Goal: Information Seeking & Learning: Learn about a topic

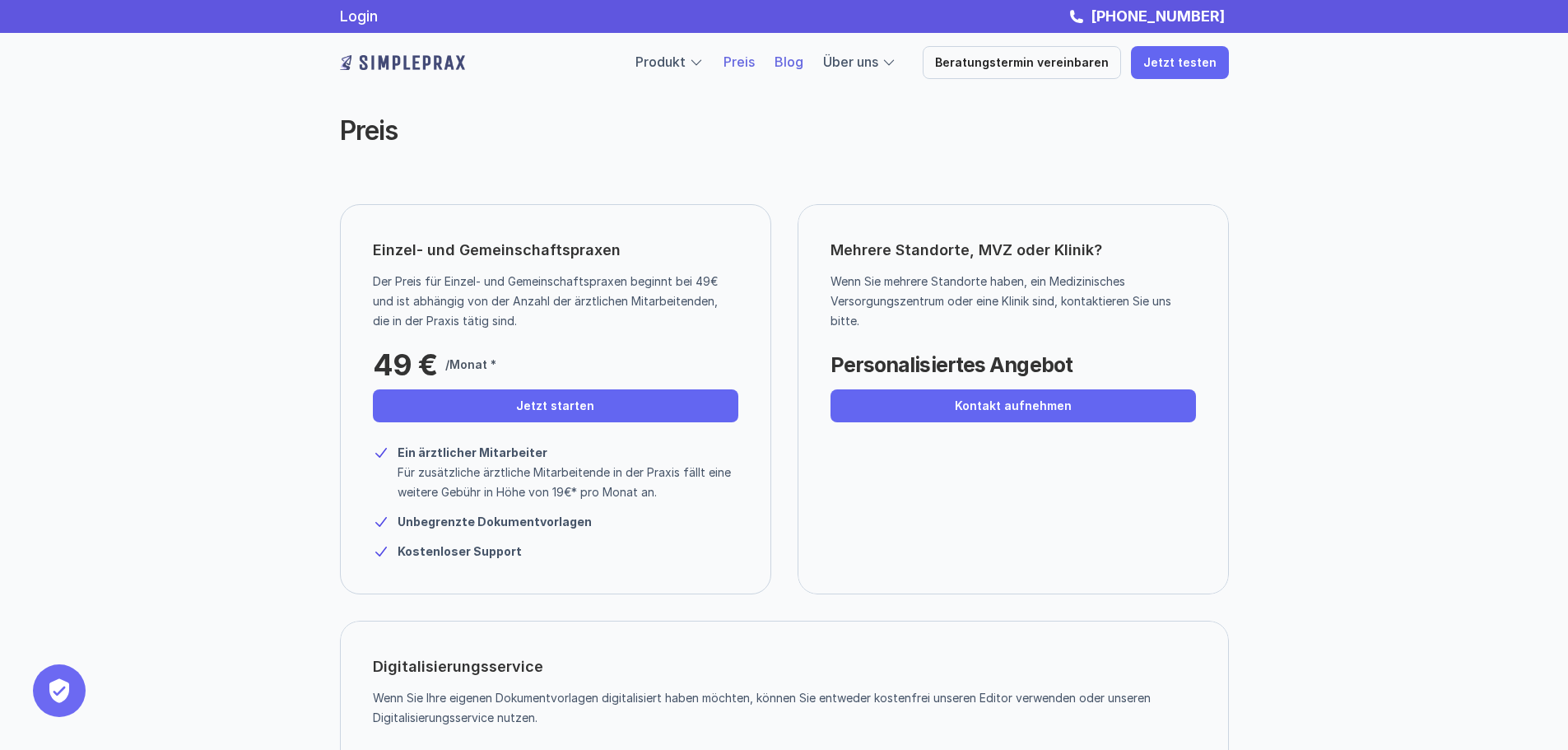
click at [800, 62] on link "Blog" at bounding box center [788, 62] width 28 height 17
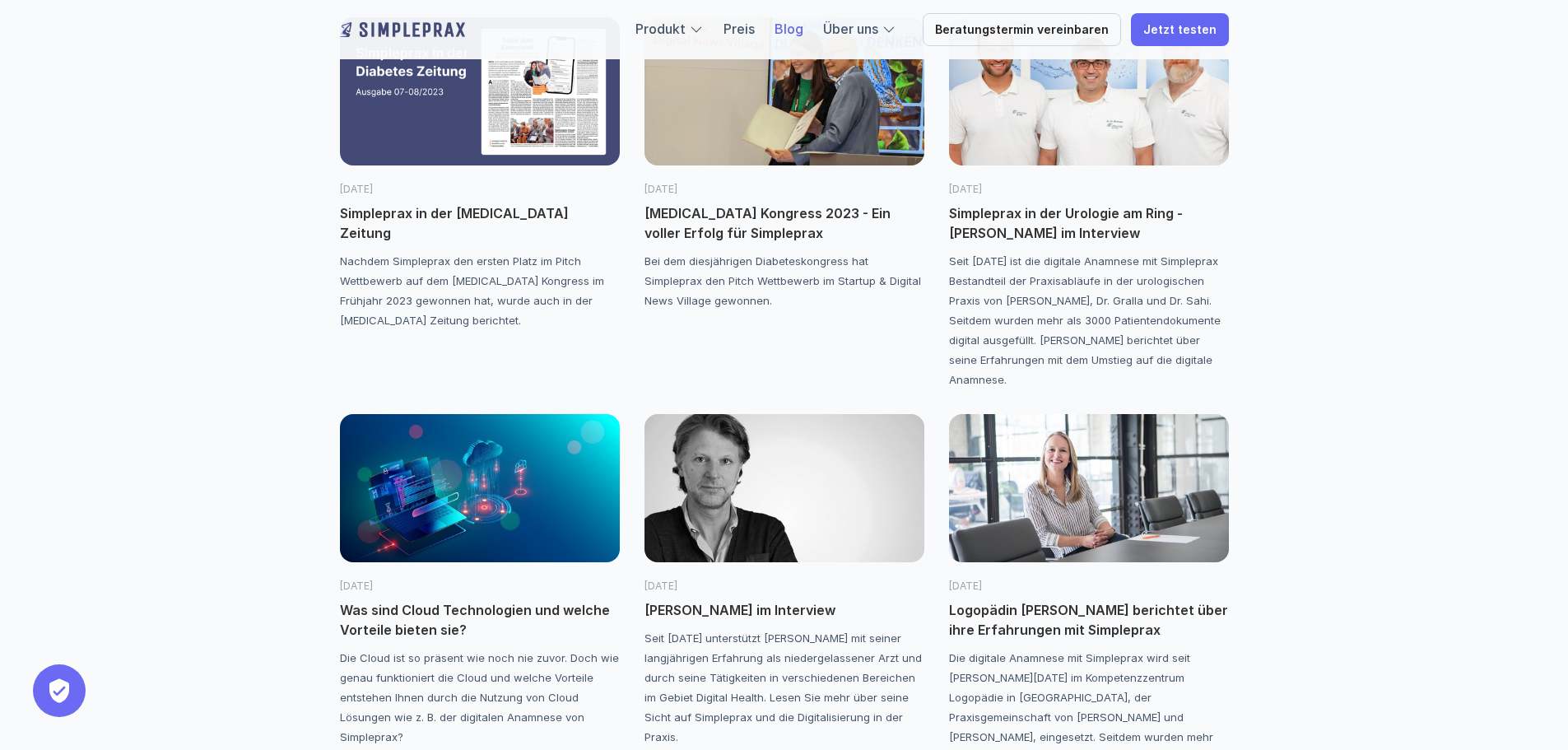
scroll to position [2853, 0]
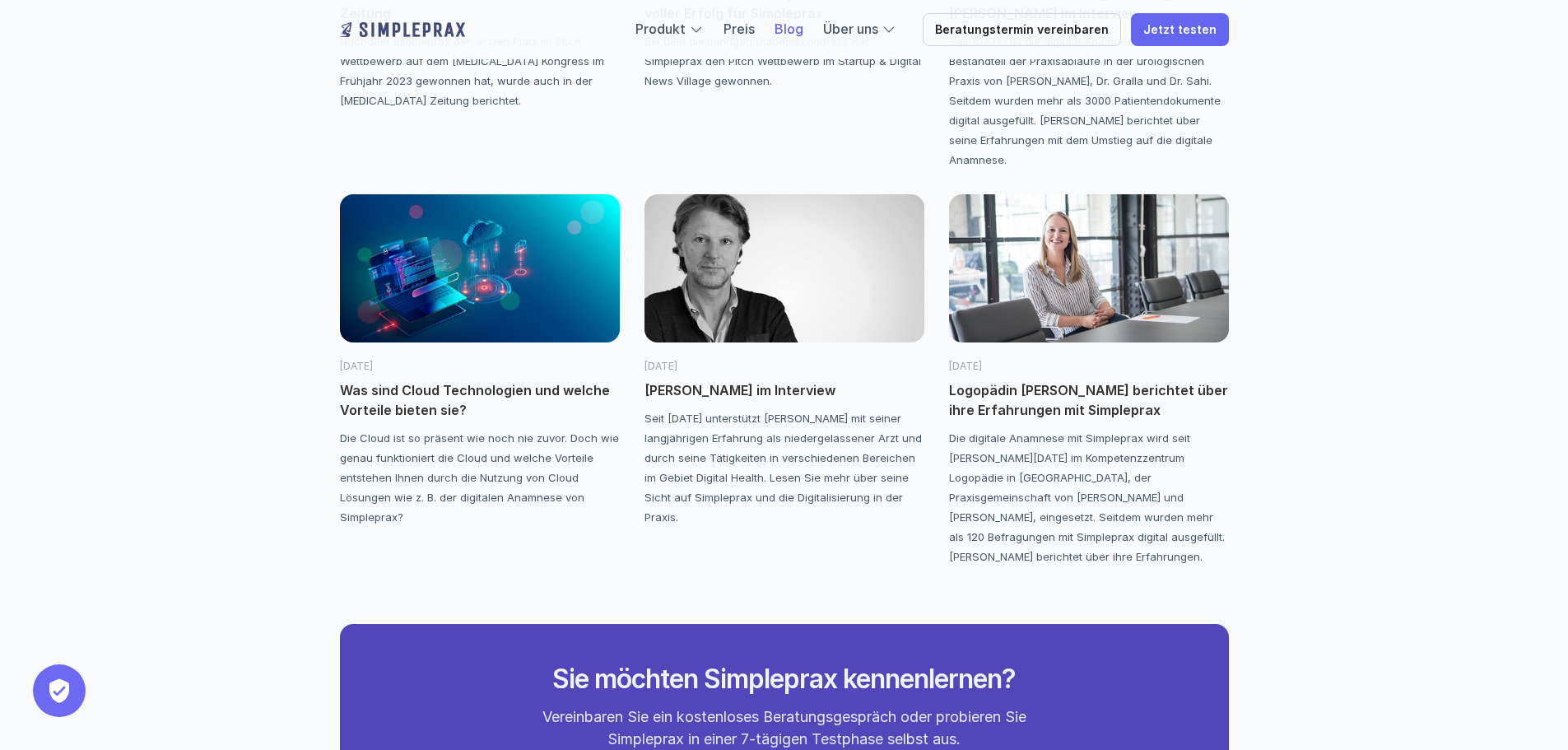
click at [677, 391] on p "[PERSON_NAME] im Interview" at bounding box center [784, 390] width 280 height 20
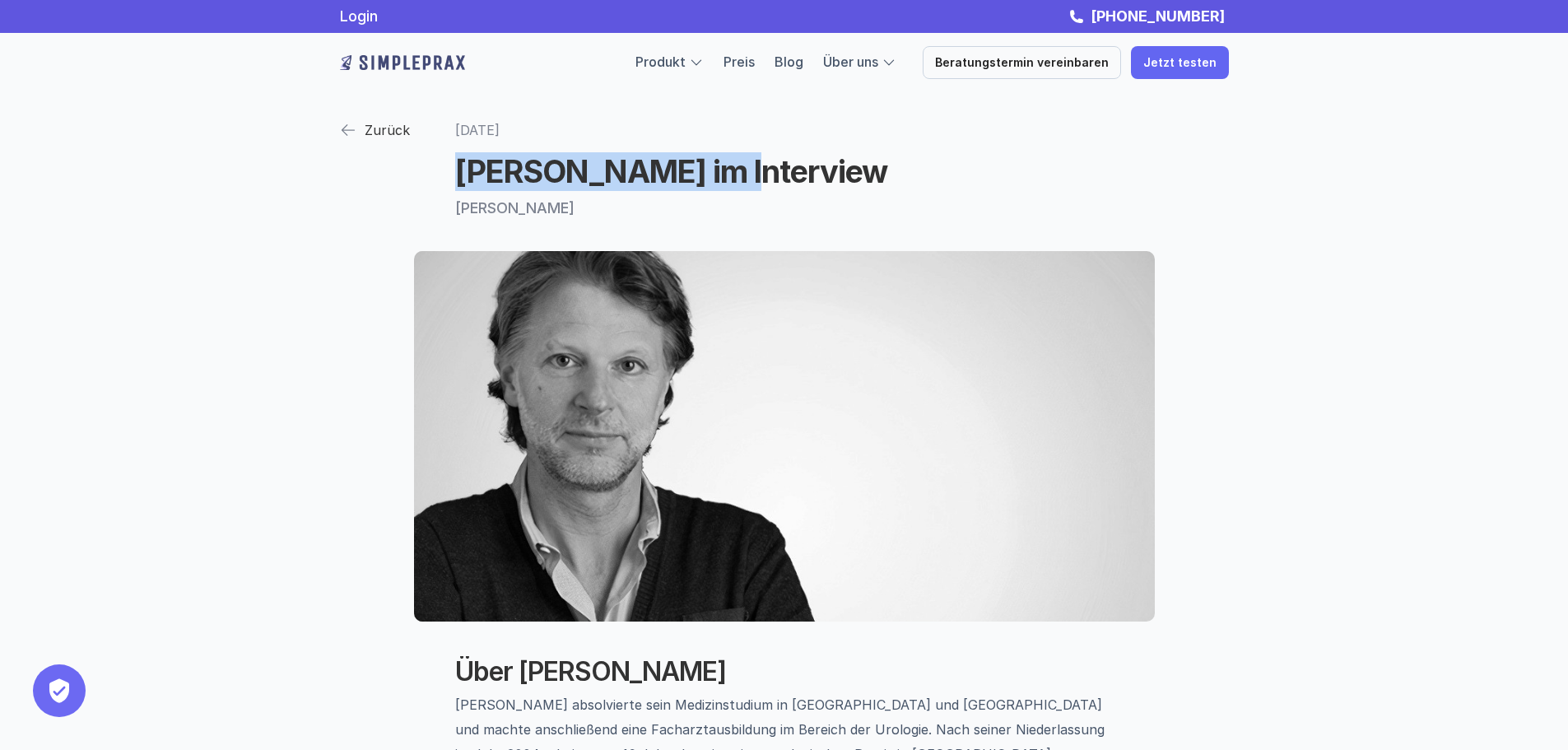
drag, startPoint x: 696, startPoint y: 174, endPoint x: 461, endPoint y: 179, distance: 235.1
click at [461, 179] on h1 "[PERSON_NAME] im Interview" at bounding box center [784, 172] width 658 height 38
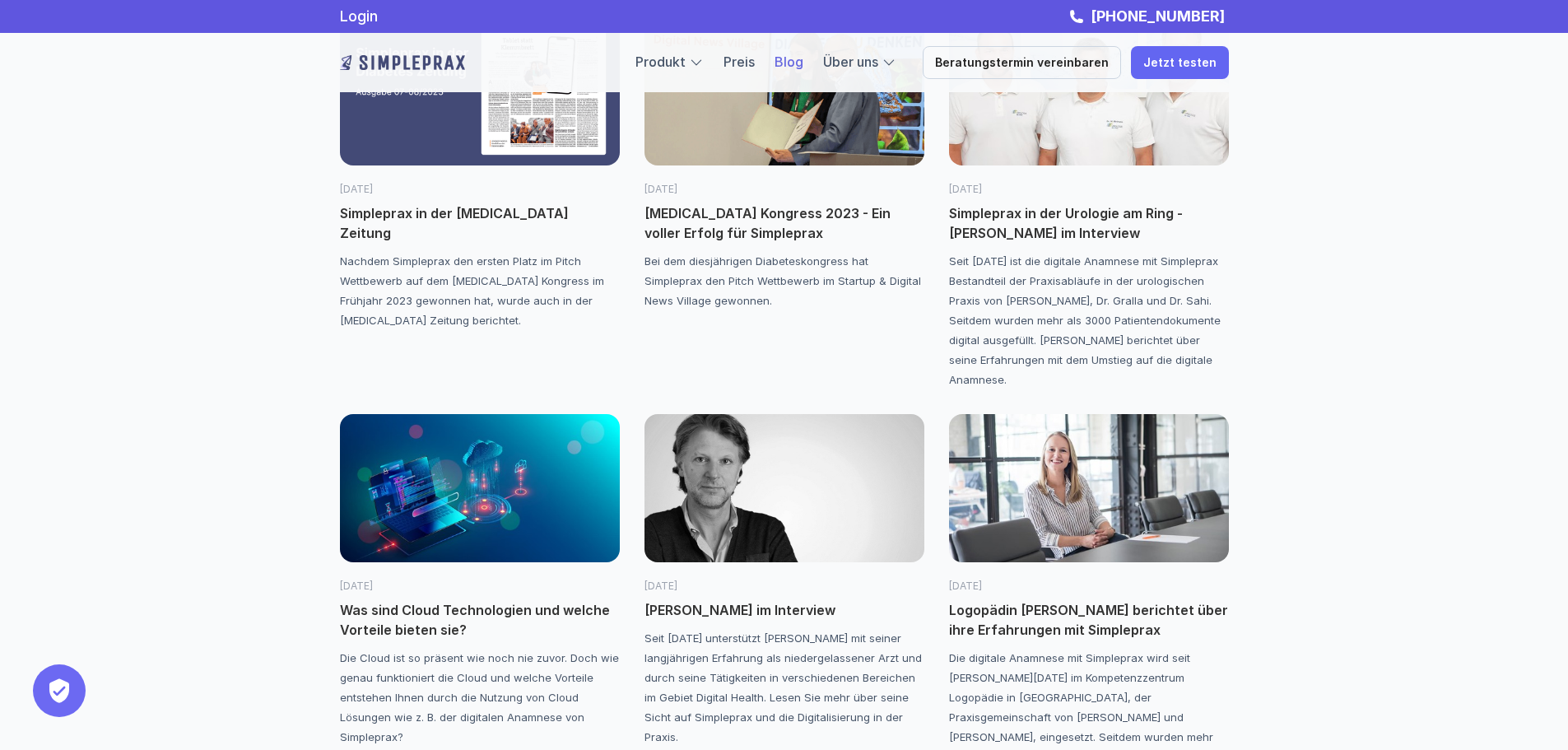
scroll to position [2414, 0]
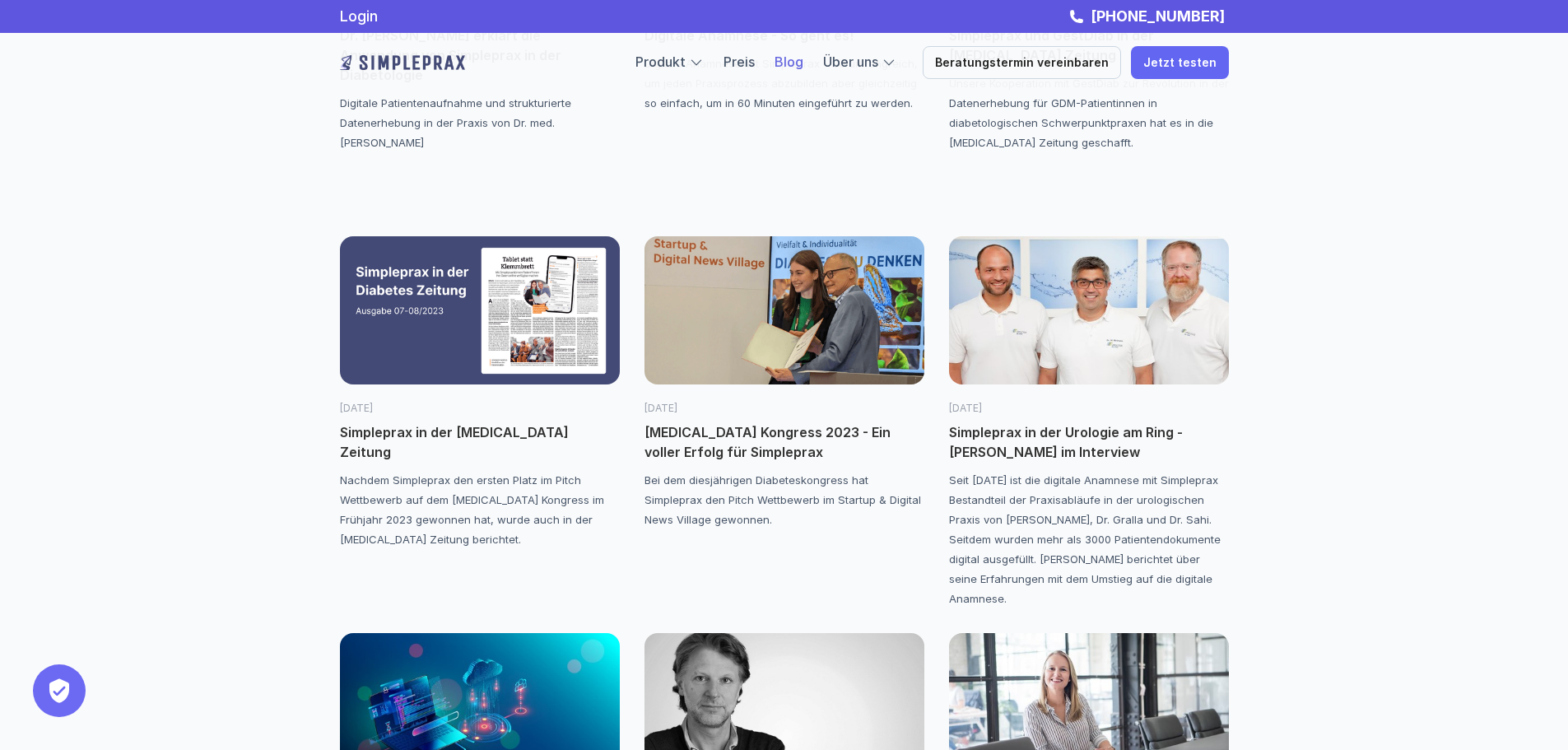
click at [728, 427] on p "[MEDICAL_DATA] Kongress 2023 - Ein voller Erfolg für Simpleprax" at bounding box center [784, 442] width 280 height 39
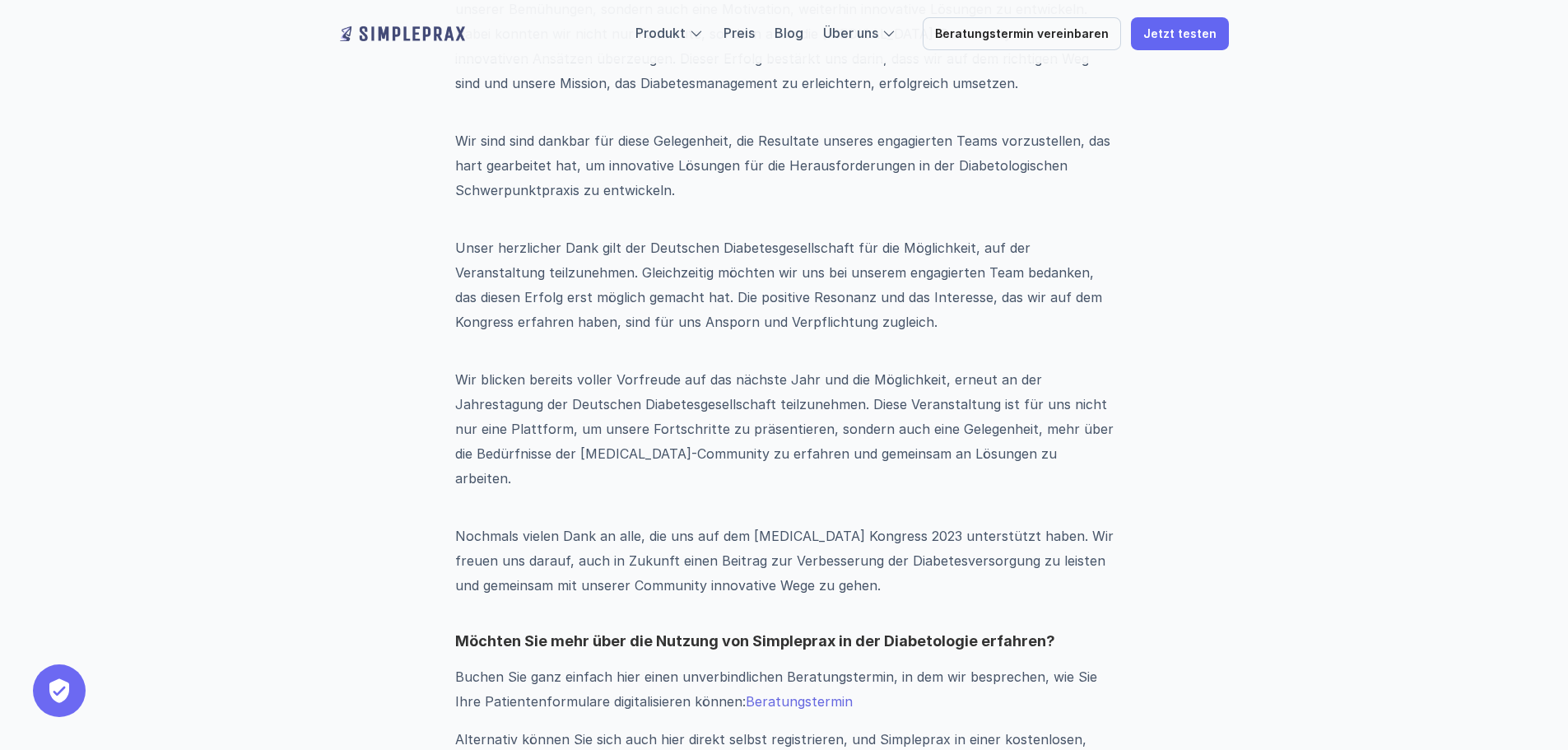
scroll to position [1097, 0]
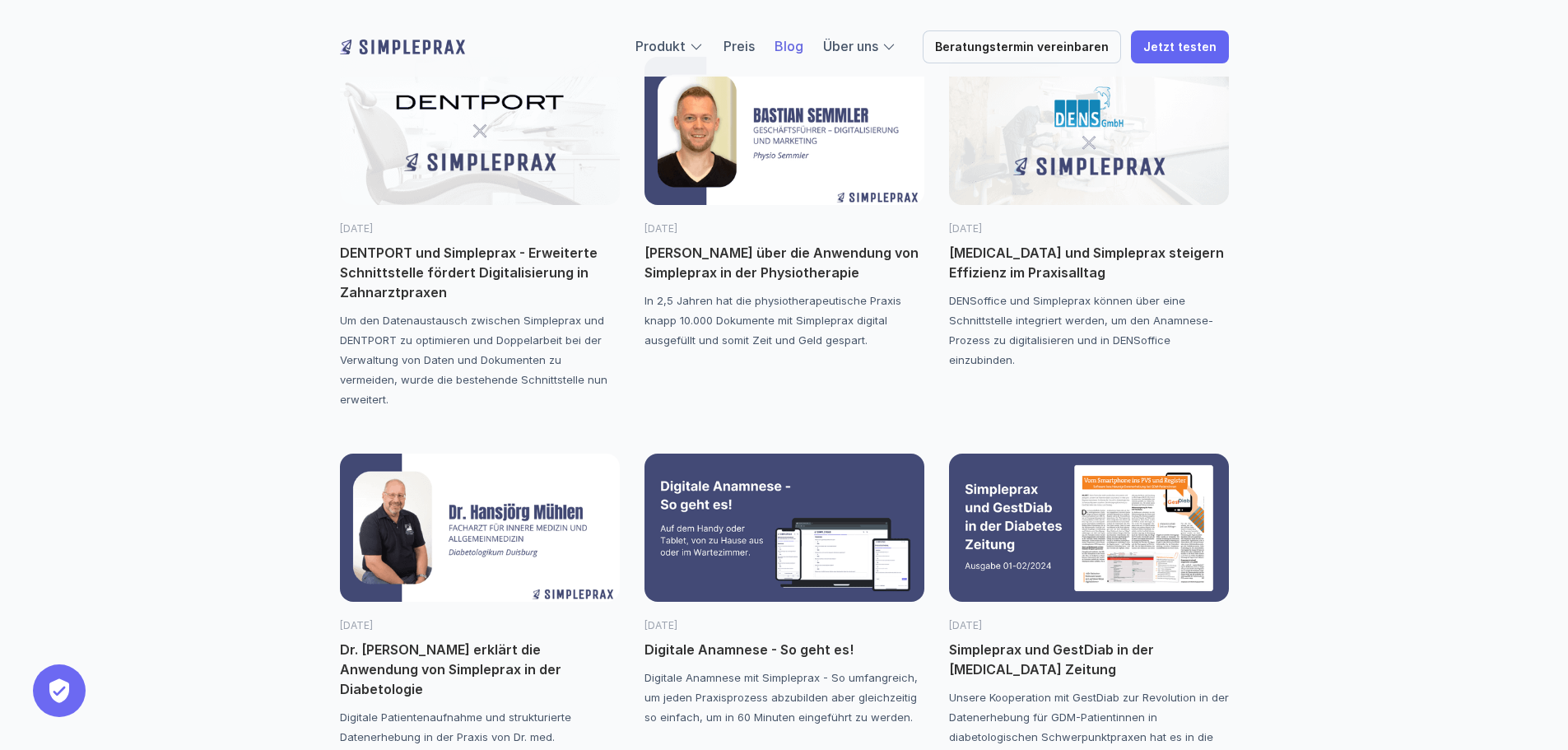
scroll to position [2025, 0]
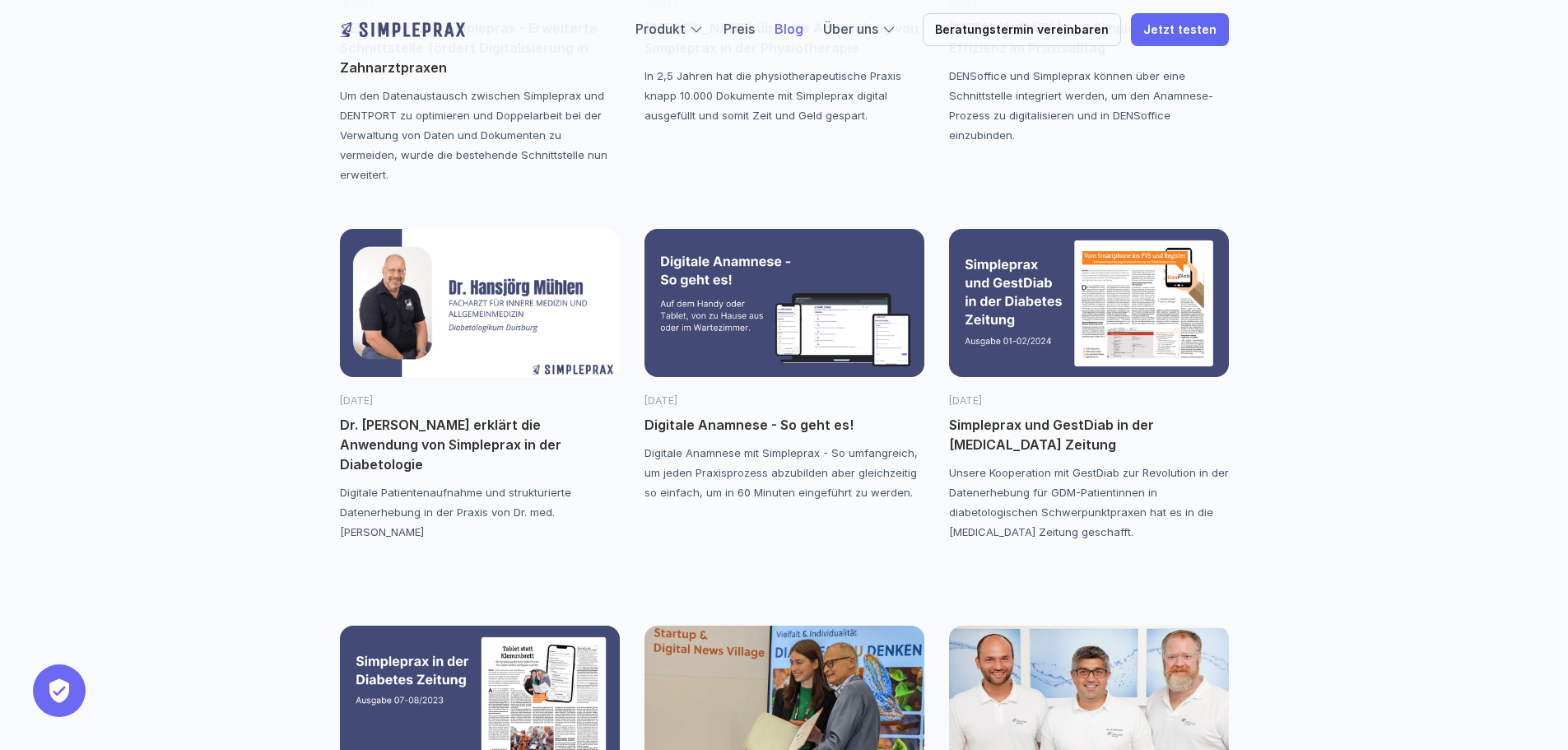
click at [792, 304] on img at bounding box center [784, 302] width 280 height 148
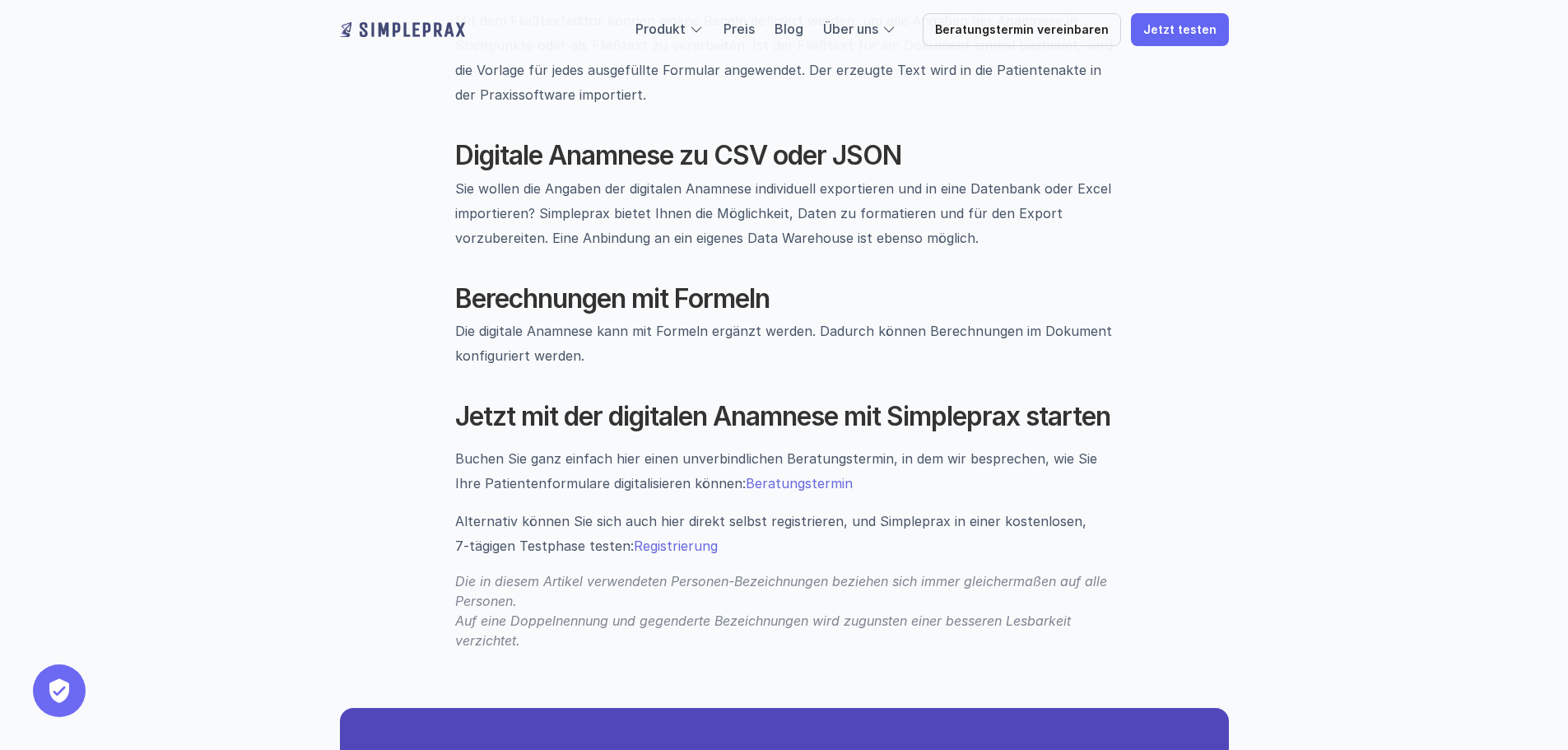
scroll to position [2195, 0]
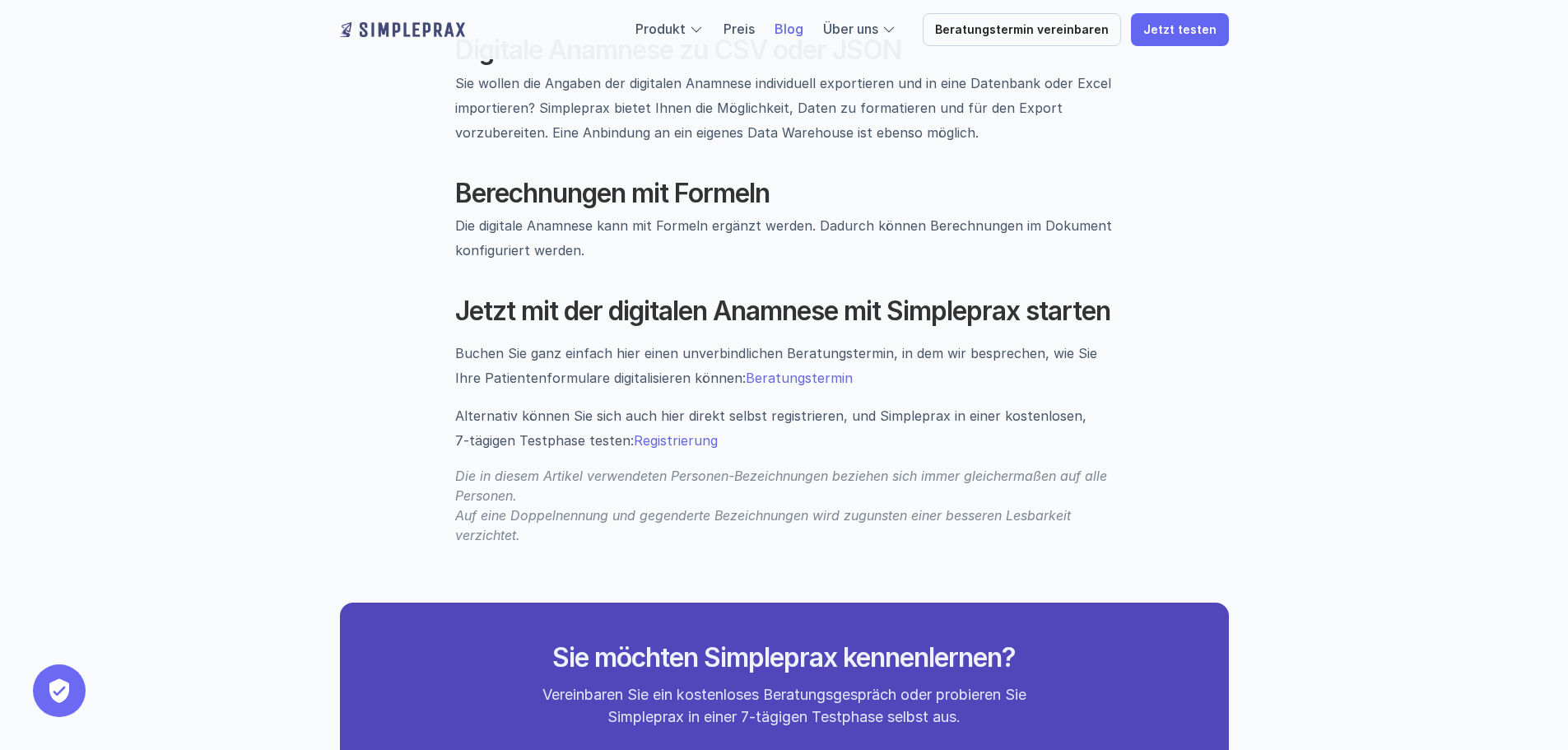
click at [803, 25] on link "Blog" at bounding box center [788, 28] width 28 height 17
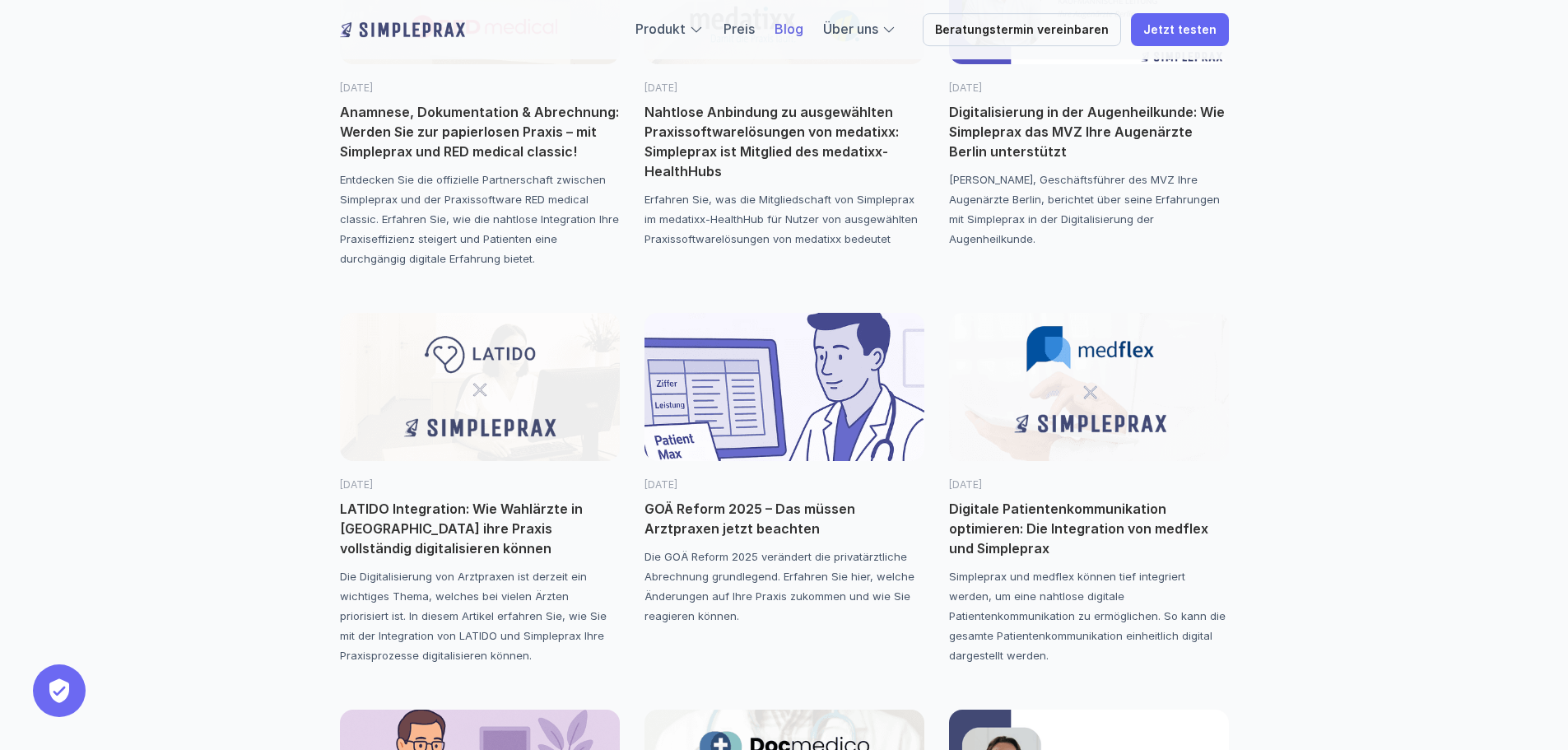
scroll to position [439, 0]
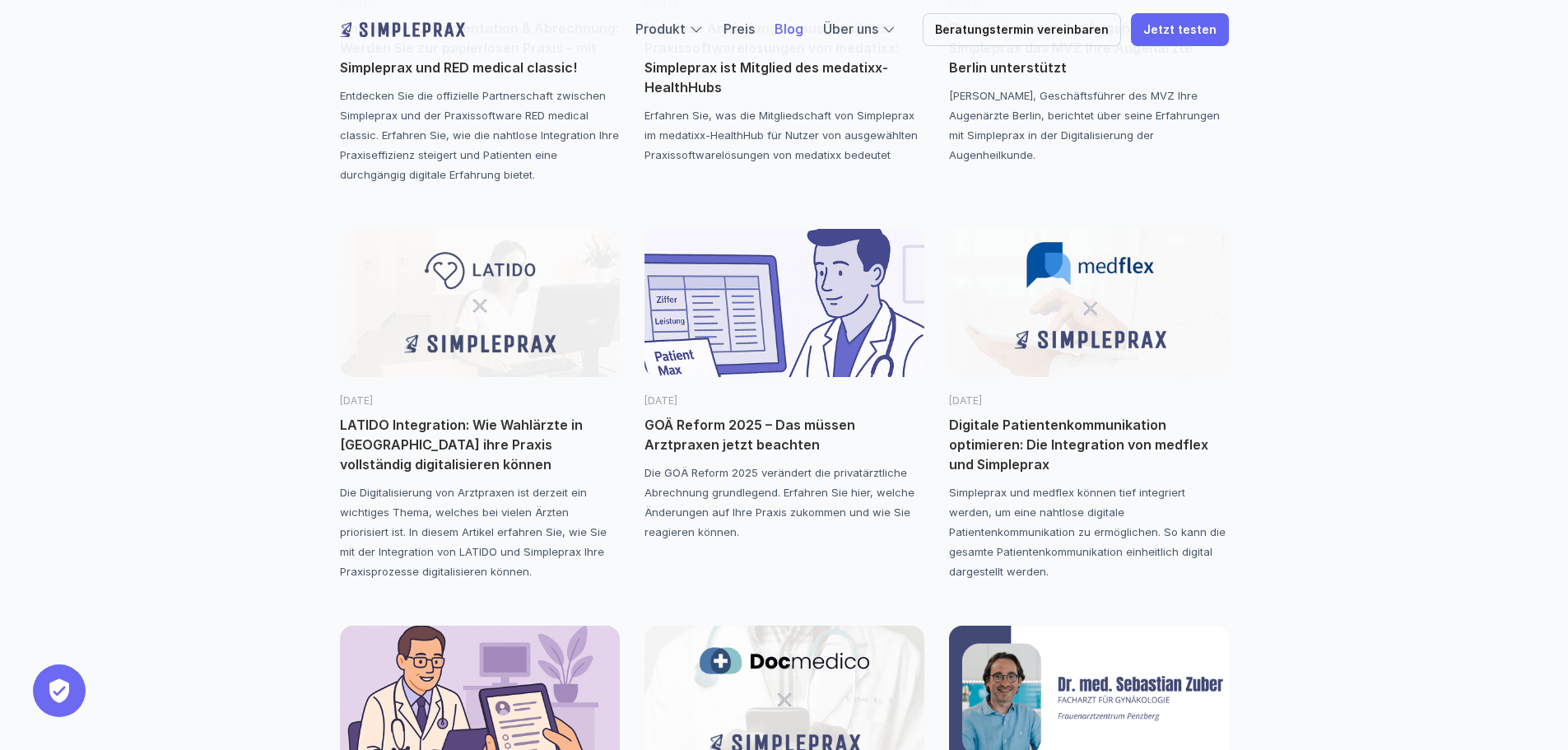
click at [764, 334] on img at bounding box center [784, 302] width 280 height 148
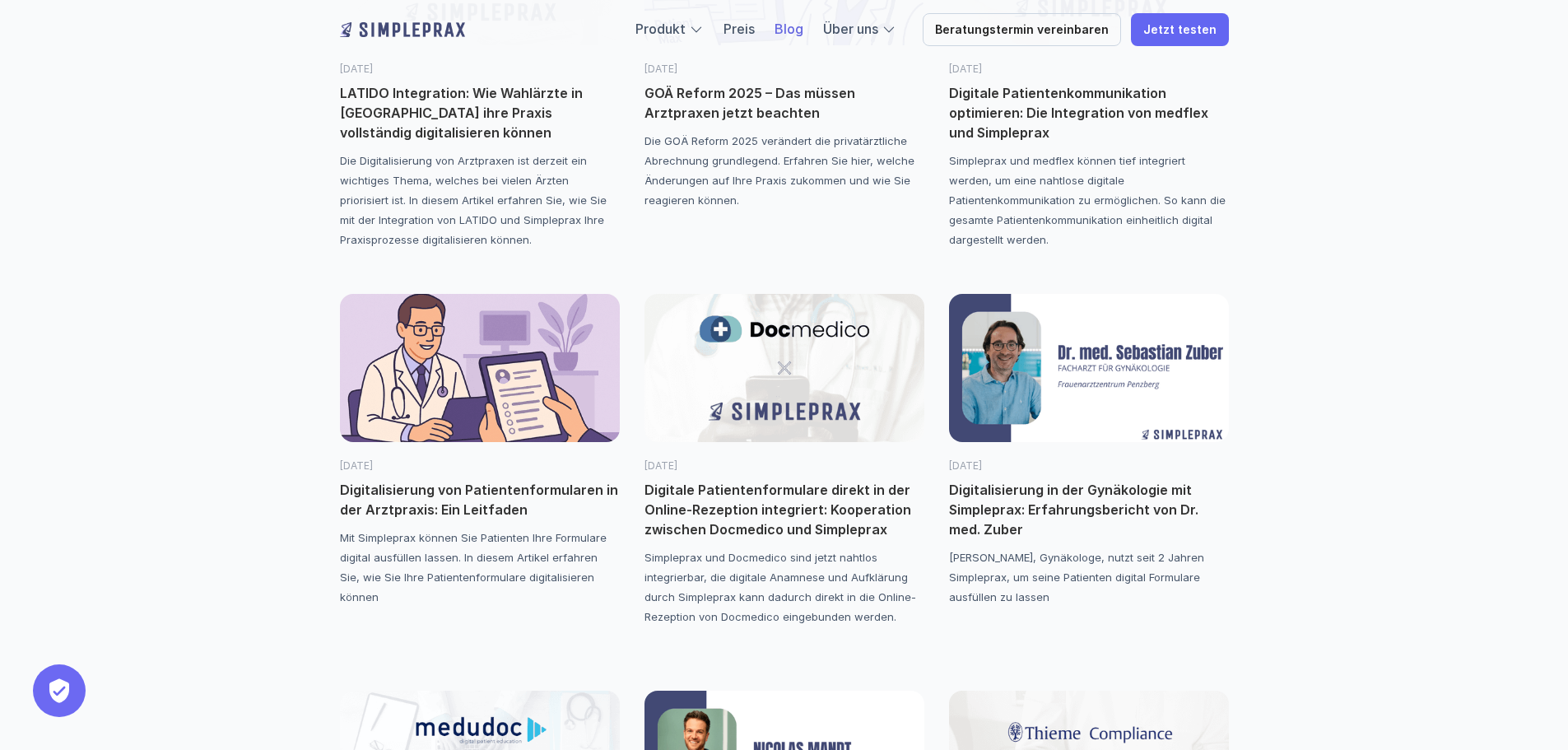
scroll to position [878, 0]
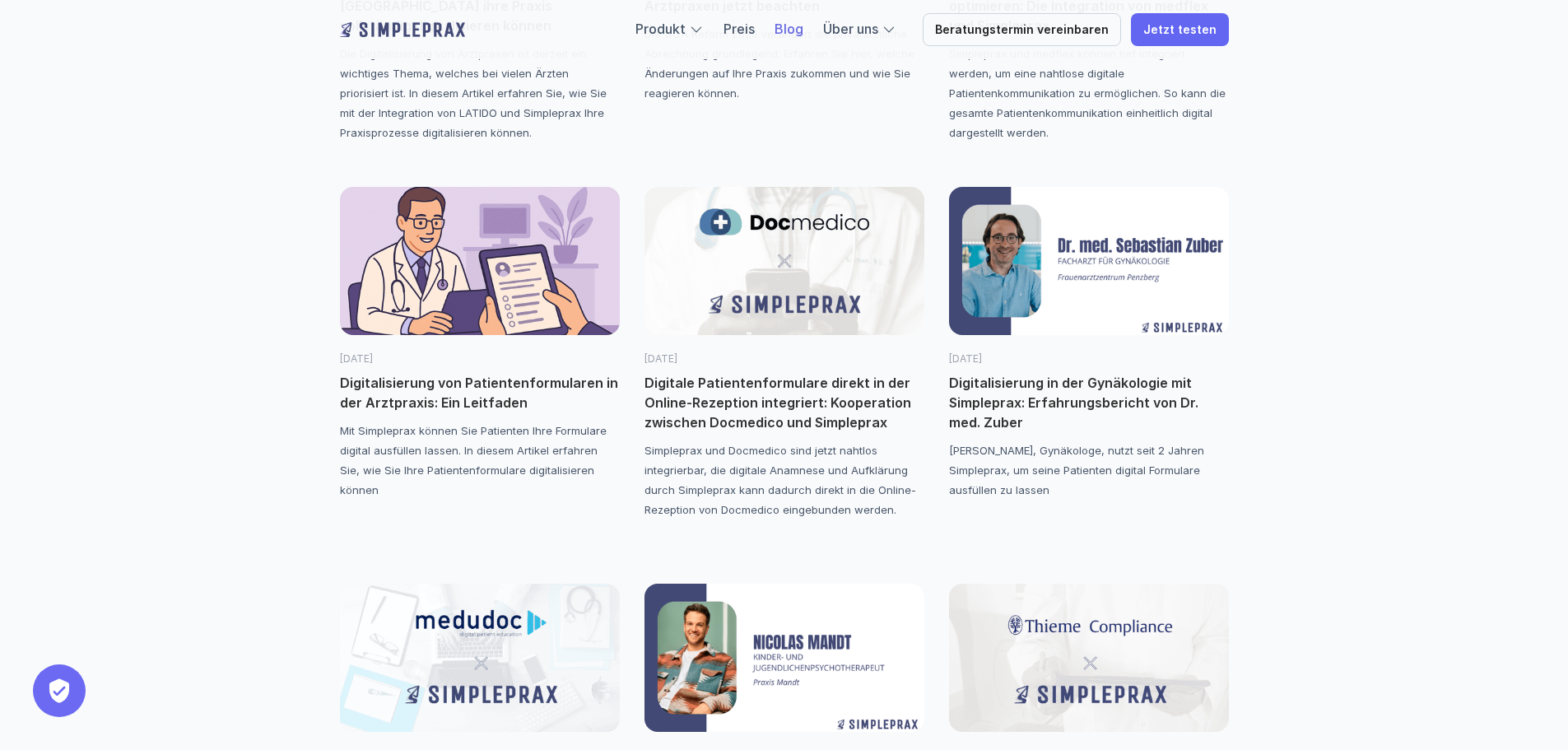
click at [413, 398] on p "Digitalisierung von Patientenformularen in der Arztpraxis: Ein Leitfaden" at bounding box center [479, 392] width 280 height 39
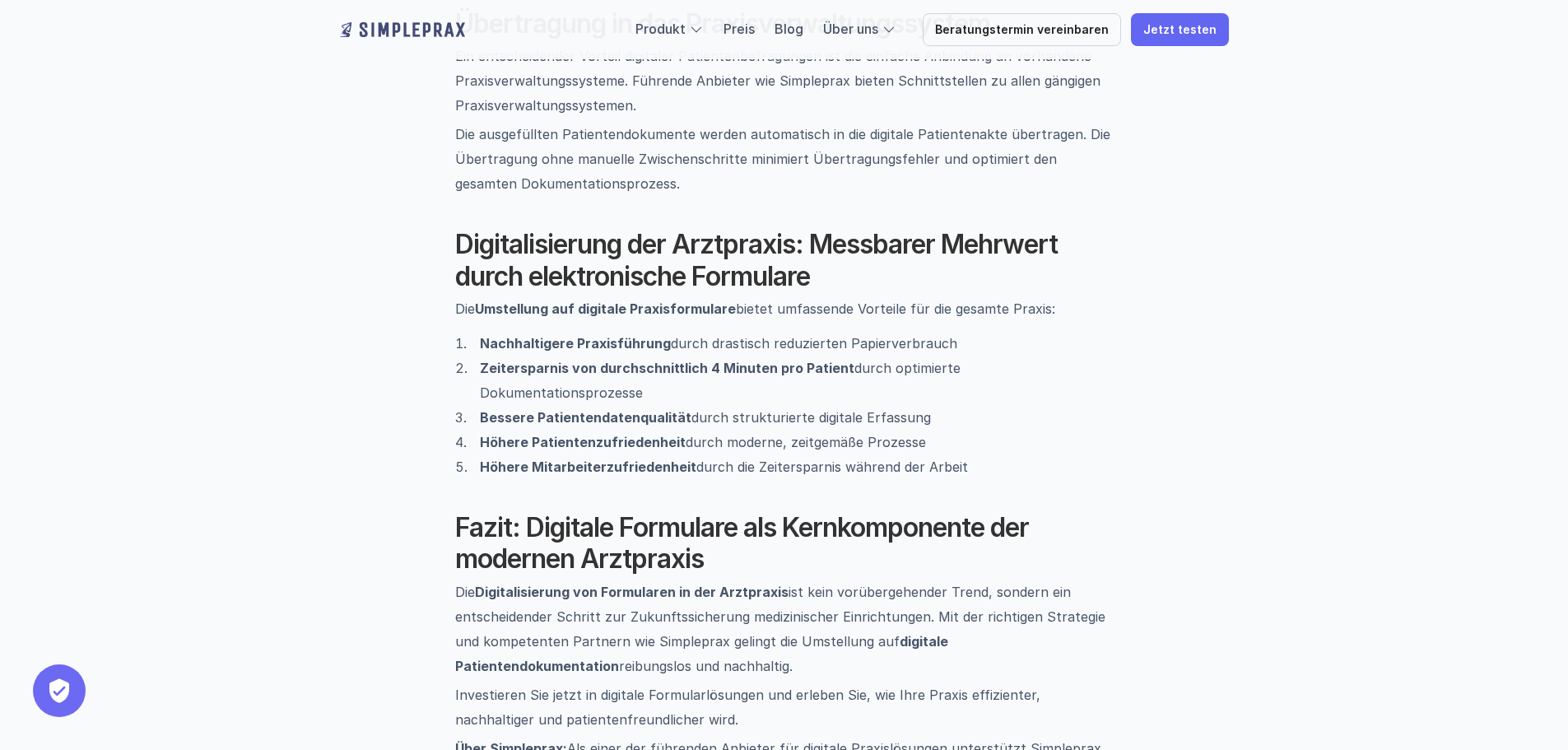
scroll to position [2414, 0]
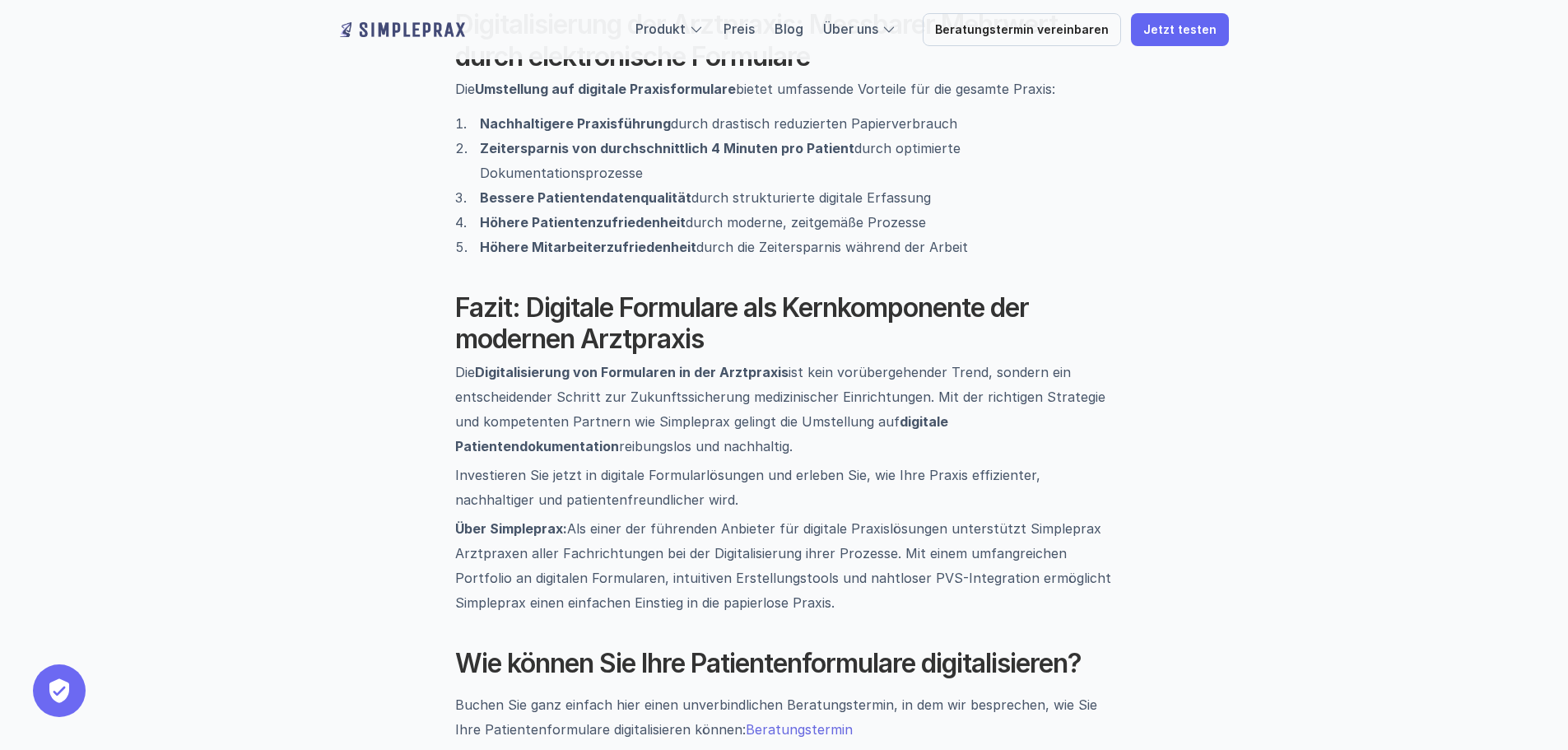
drag, startPoint x: 325, startPoint y: 417, endPoint x: 365, endPoint y: 590, distance: 177.6
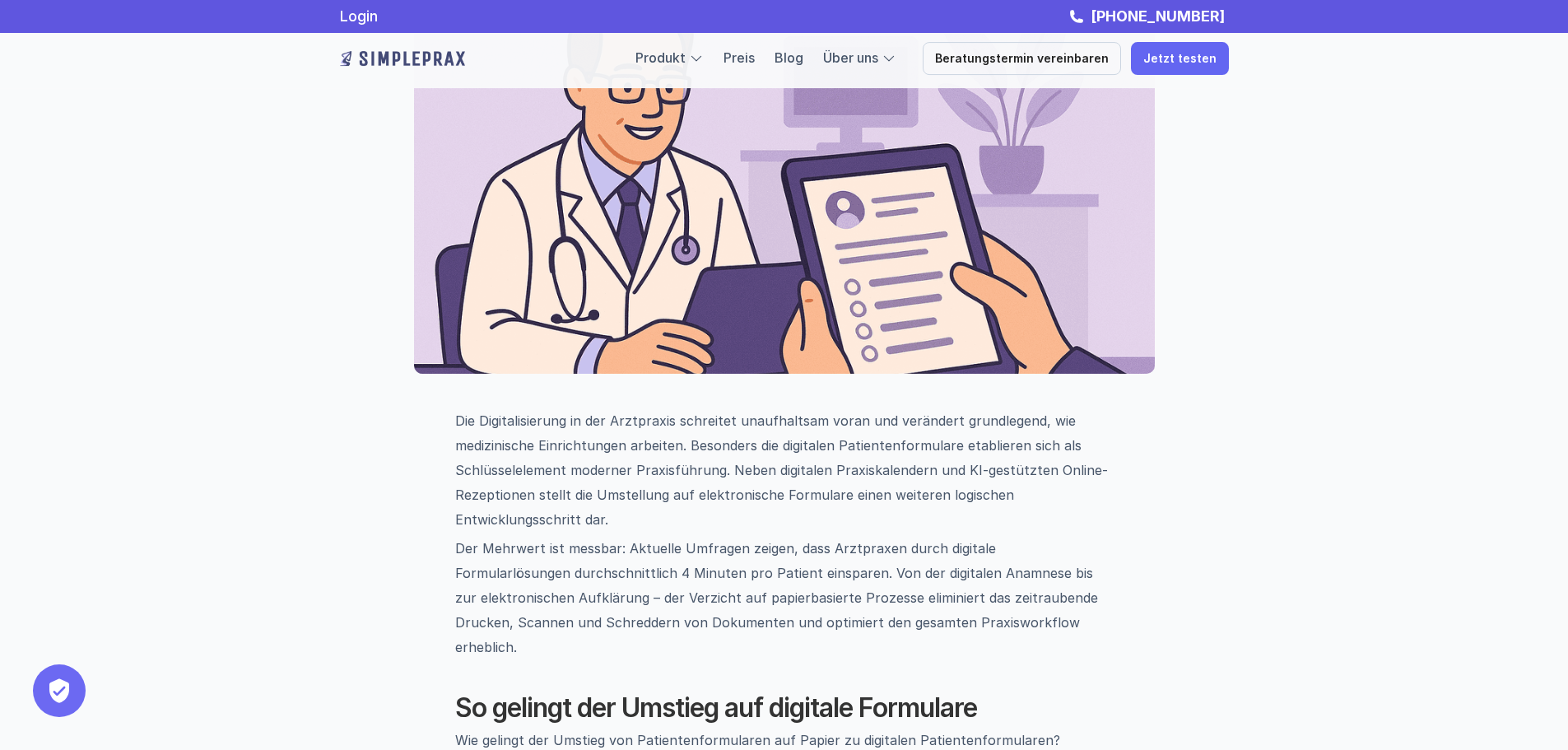
scroll to position [0, 0]
